Goal: Task Accomplishment & Management: Complete application form

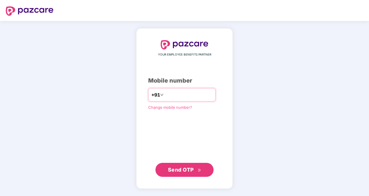
click at [189, 99] on input "number" at bounding box center [189, 94] width 48 height 9
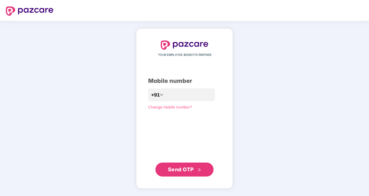
click at [189, 168] on span "Send OTP" at bounding box center [181, 169] width 26 height 6
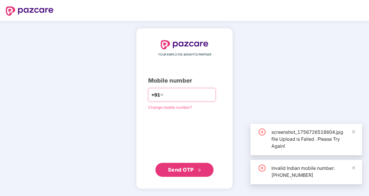
click at [165, 95] on input "**********" at bounding box center [189, 94] width 48 height 9
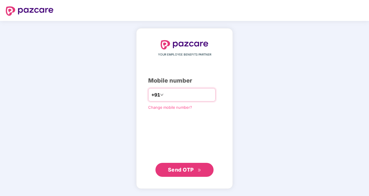
type input "**********"
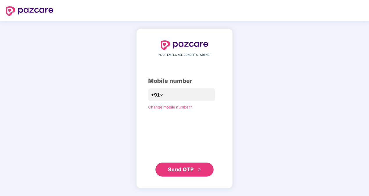
click at [180, 168] on span "Send OTP" at bounding box center [181, 169] width 26 height 6
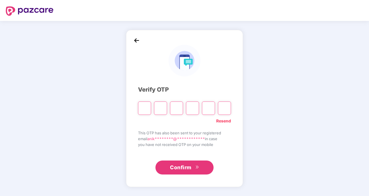
type input "*"
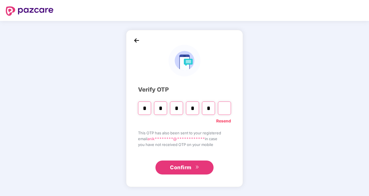
type input "*"
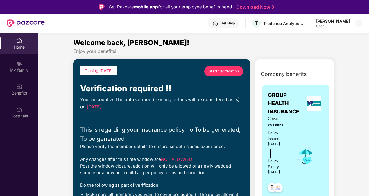
click at [223, 74] on link "Start verification" at bounding box center [223, 71] width 39 height 10
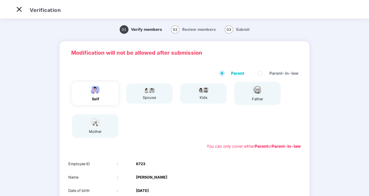
click at [273, 72] on span "Parent-in-law" at bounding box center [284, 73] width 34 height 6
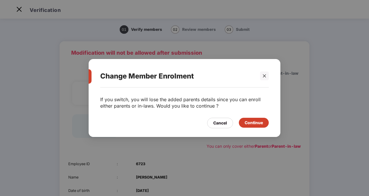
click at [265, 76] on icon "close" at bounding box center [264, 76] width 4 height 4
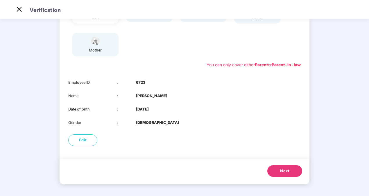
click at [281, 171] on span "Next" at bounding box center [284, 171] width 9 height 6
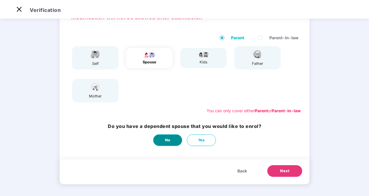
click at [164, 141] on button "No" at bounding box center [167, 140] width 29 height 12
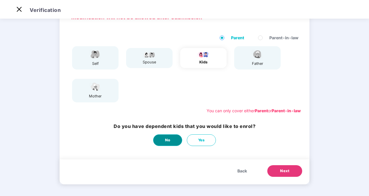
scroll to position [0, 0]
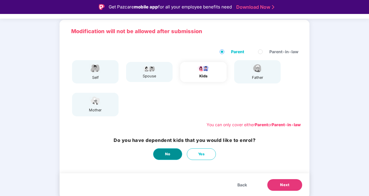
click at [170, 155] on span "No" at bounding box center [168, 154] width 6 height 6
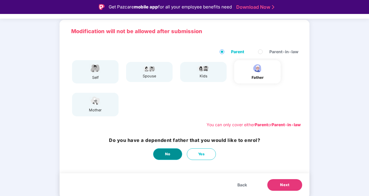
click at [170, 154] on span "No" at bounding box center [168, 154] width 6 height 6
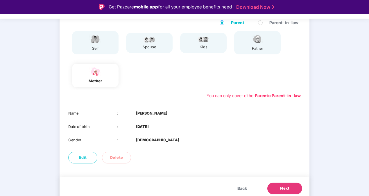
scroll to position [68, 0]
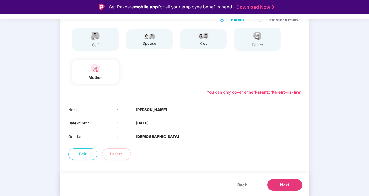
click at [287, 187] on span "Next" at bounding box center [284, 185] width 9 height 6
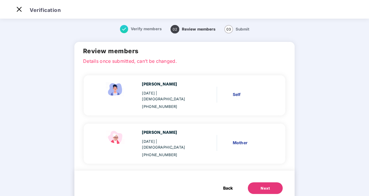
scroll to position [0, 0]
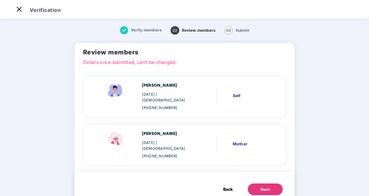
click at [145, 29] on span "Verify members" at bounding box center [146, 30] width 31 height 5
click at [261, 187] on div "Next" at bounding box center [265, 190] width 9 height 6
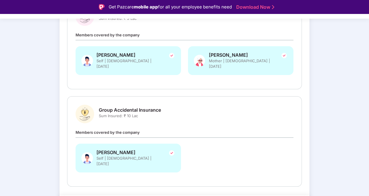
scroll to position [113, 0]
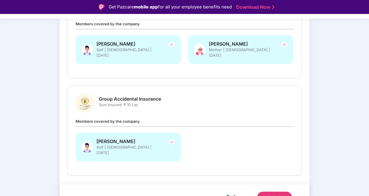
click at [268, 194] on div "Submit" at bounding box center [275, 197] width 14 height 6
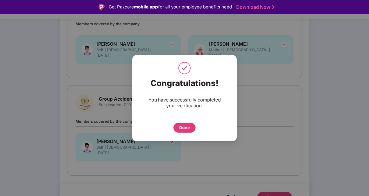
click at [189, 127] on div "Done" at bounding box center [184, 127] width 10 height 6
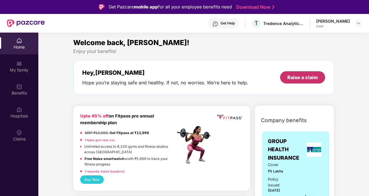
click at [299, 78] on div "Raise a claim" at bounding box center [302, 77] width 31 height 6
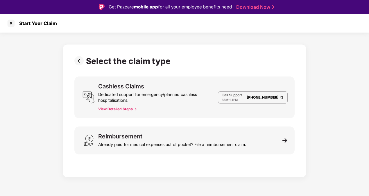
click at [116, 108] on button "View Detailed Steps ->" at bounding box center [117, 109] width 39 height 5
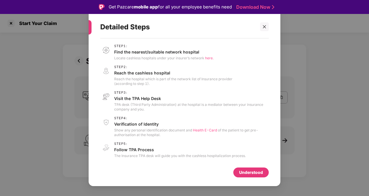
click at [200, 130] on span "Health E-Card" at bounding box center [205, 130] width 24 height 4
